Goal: Navigation & Orientation: Find specific page/section

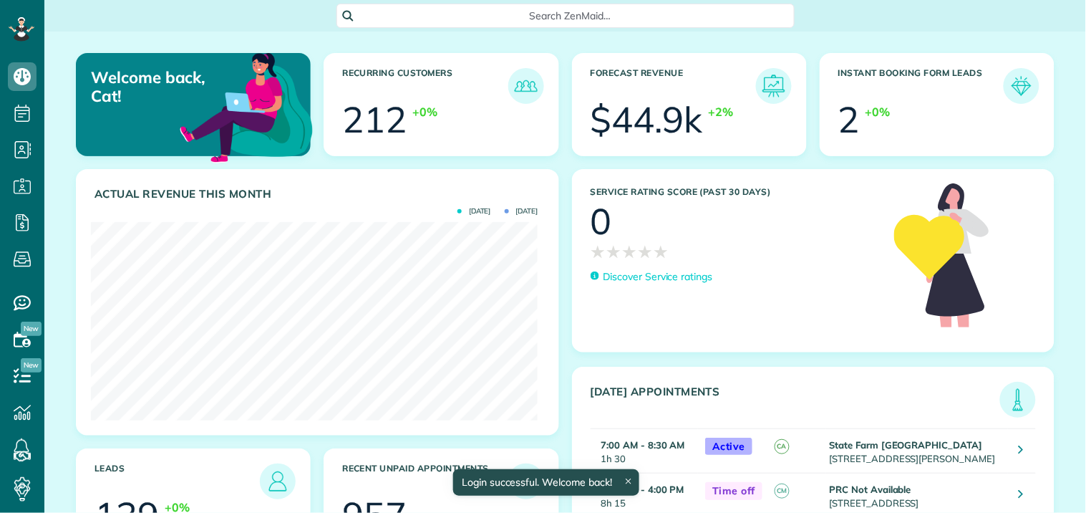
scroll to position [198, 447]
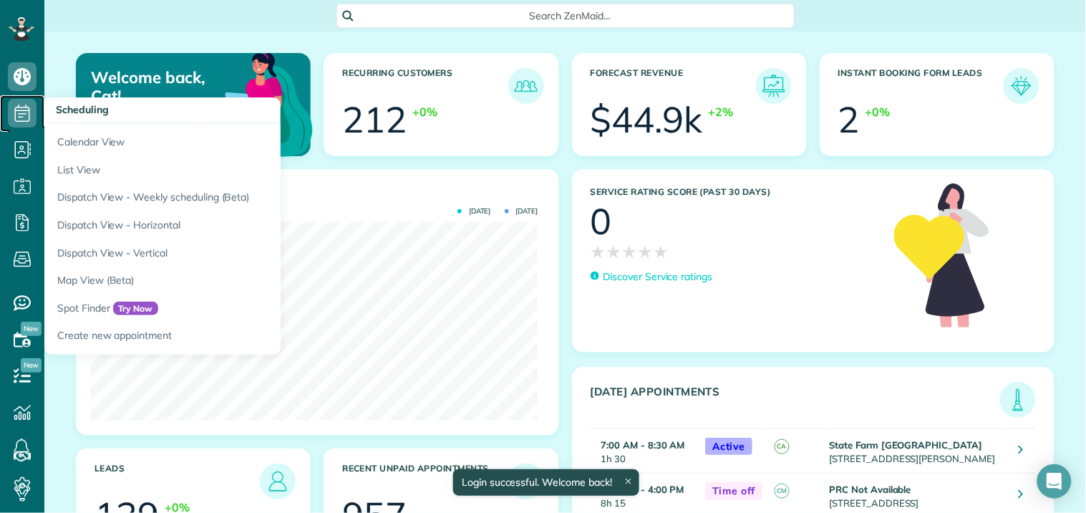
click at [30, 107] on icon at bounding box center [22, 113] width 29 height 29
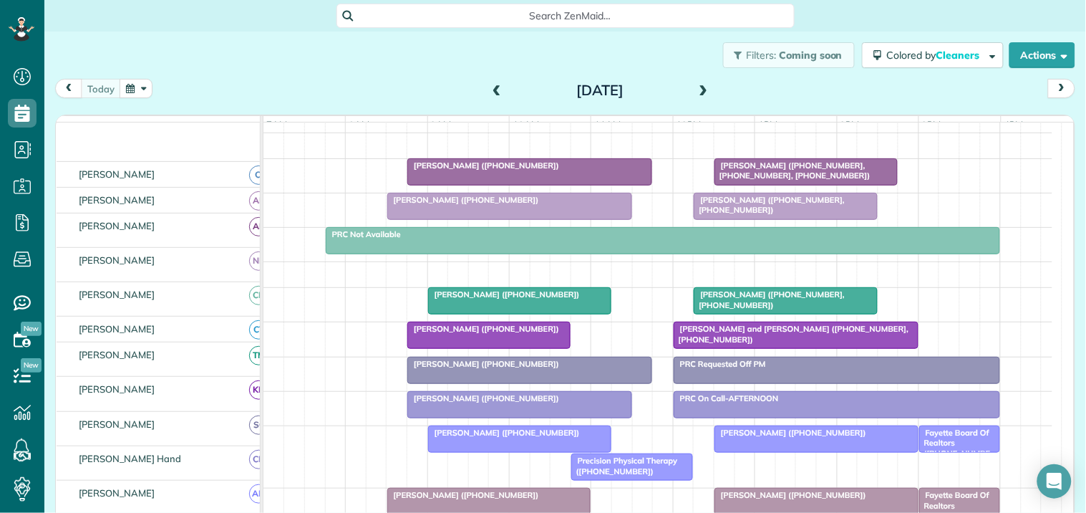
scroll to position [159, 0]
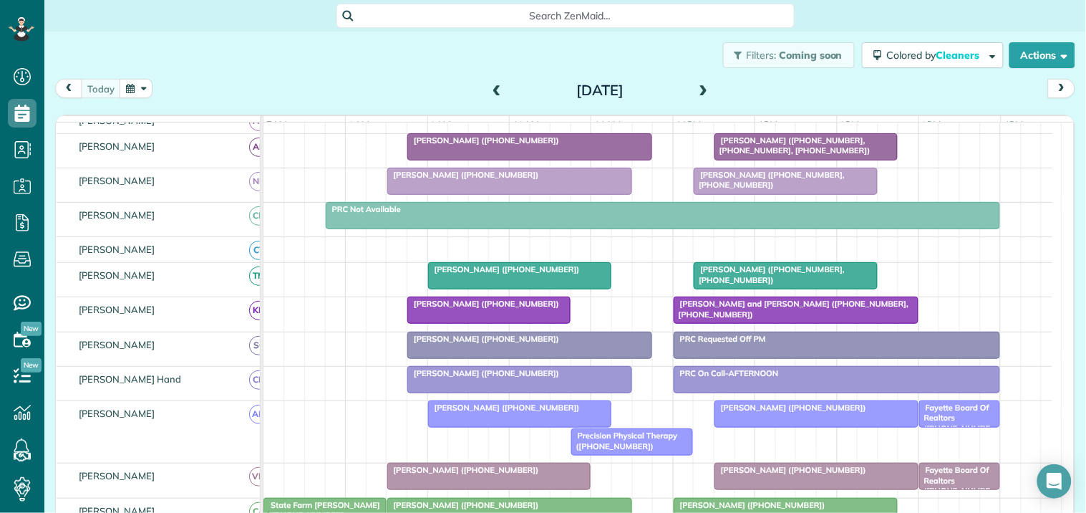
click at [700, 90] on span at bounding box center [704, 90] width 16 height 13
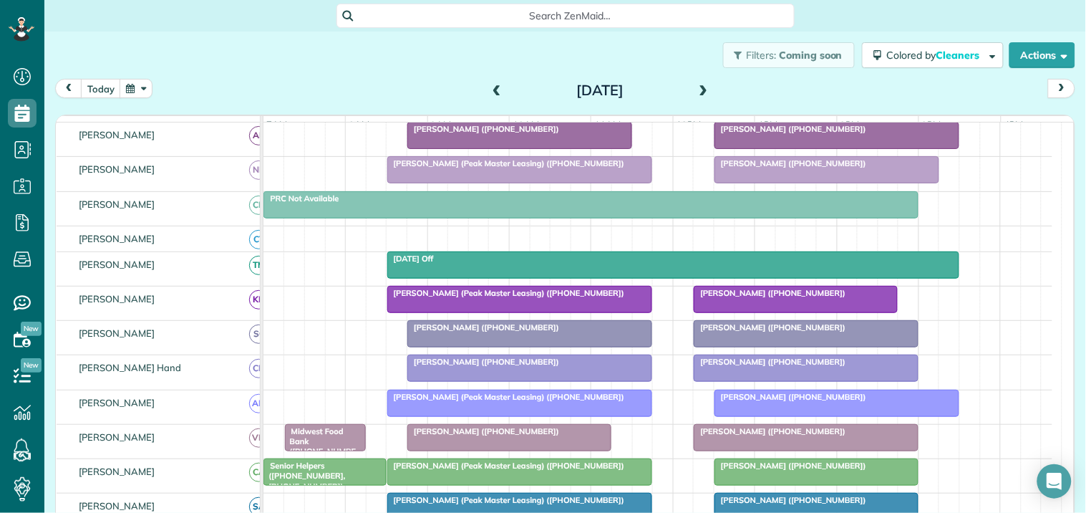
scroll to position [0, 0]
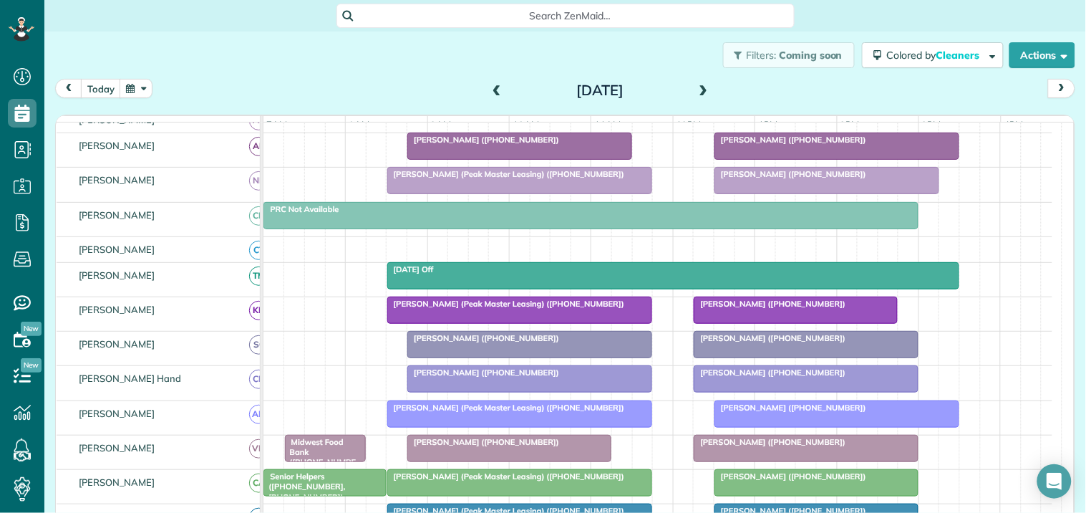
click at [697, 89] on span at bounding box center [704, 90] width 16 height 13
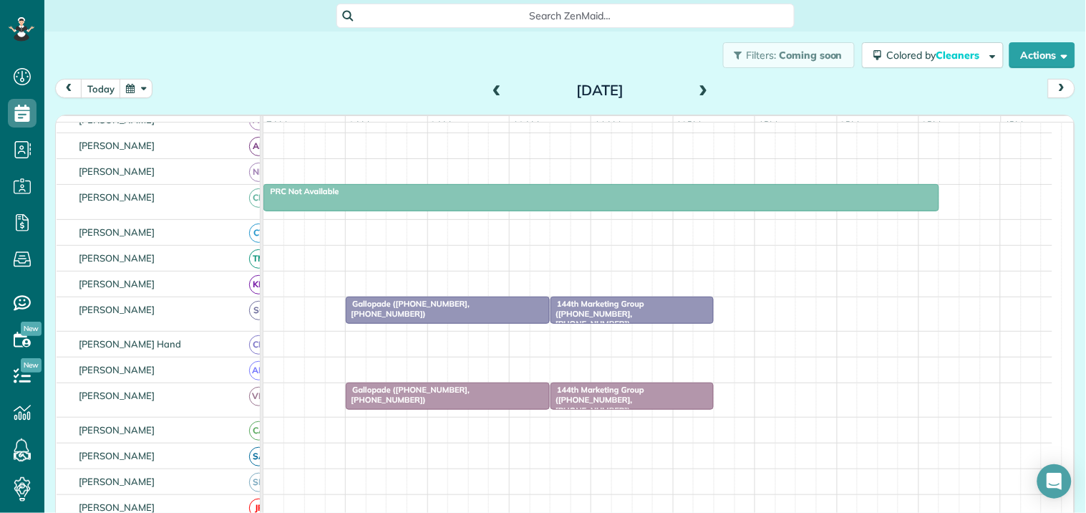
click at [696, 83] on span at bounding box center [704, 90] width 16 height 21
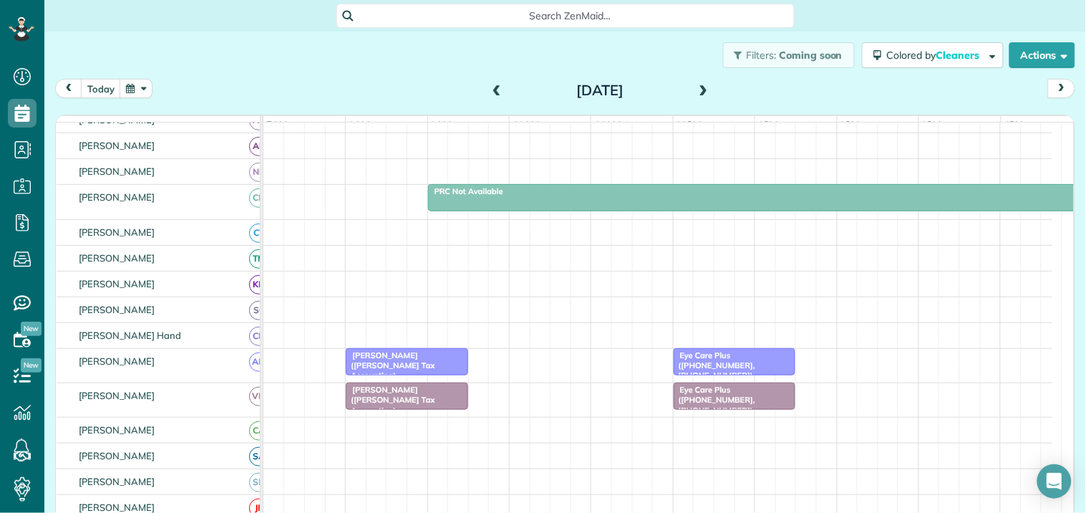
click at [381, 82] on div "[DATE] [DATE]" at bounding box center [565, 92] width 1020 height 26
